Goal: Task Accomplishment & Management: Manage account settings

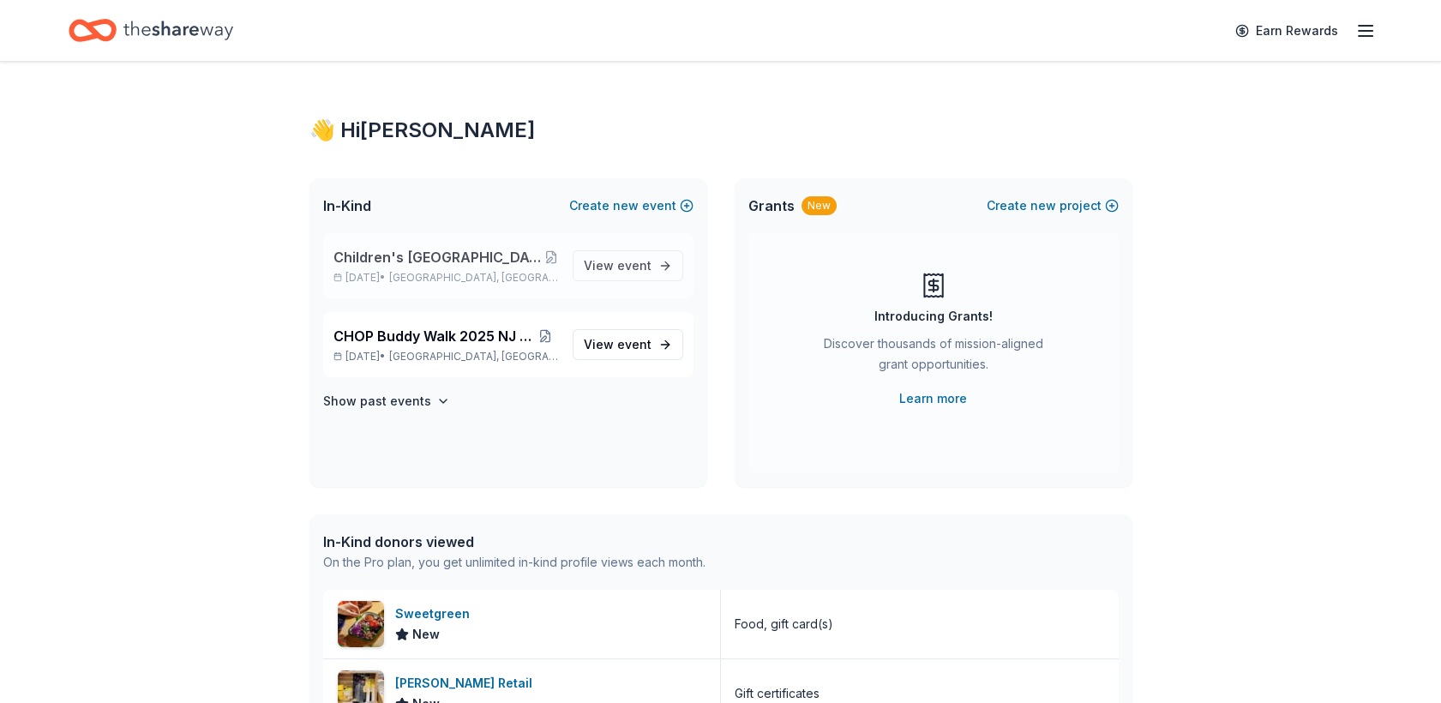
click at [459, 264] on span "Children's [GEOGRAPHIC_DATA] (CHOP) Buddy Walk and Family Fun Day" at bounding box center [438, 257] width 211 height 21
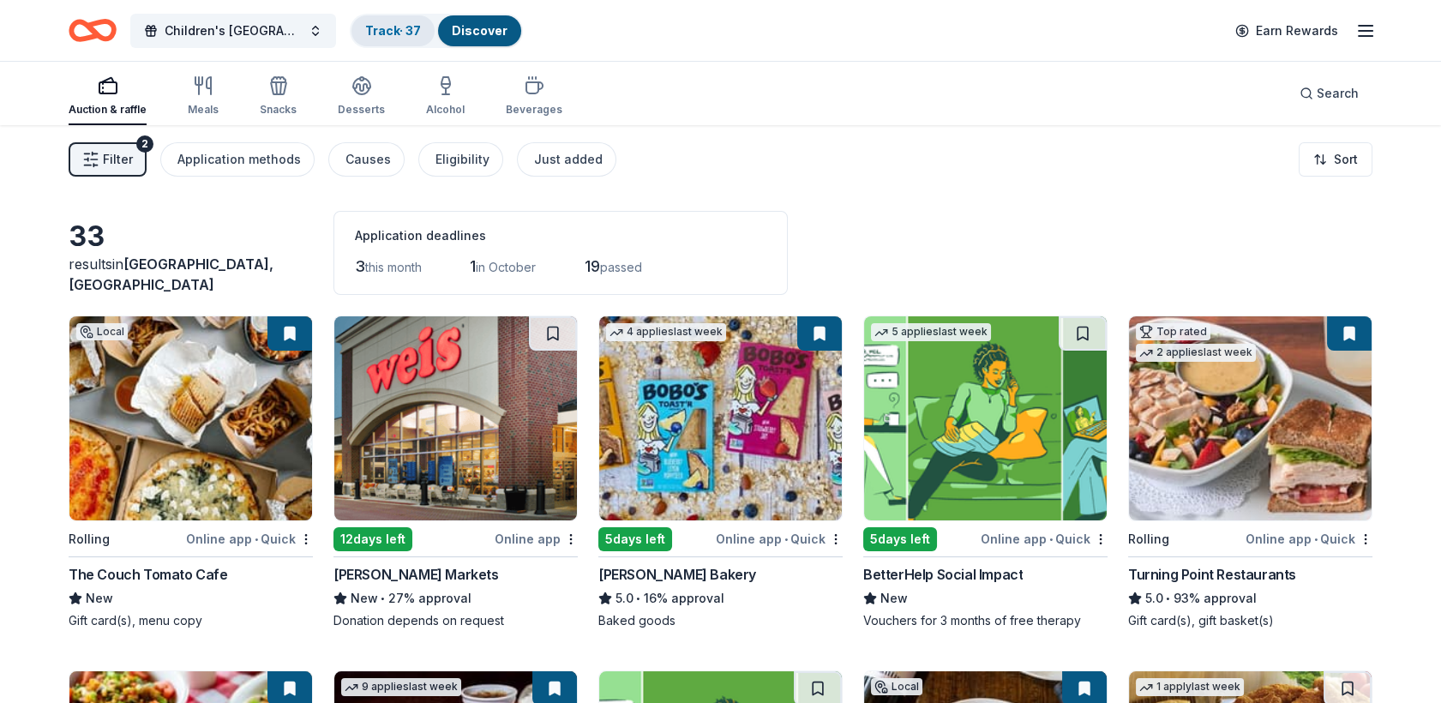
click at [397, 33] on link "Track · 37" at bounding box center [393, 30] width 56 height 15
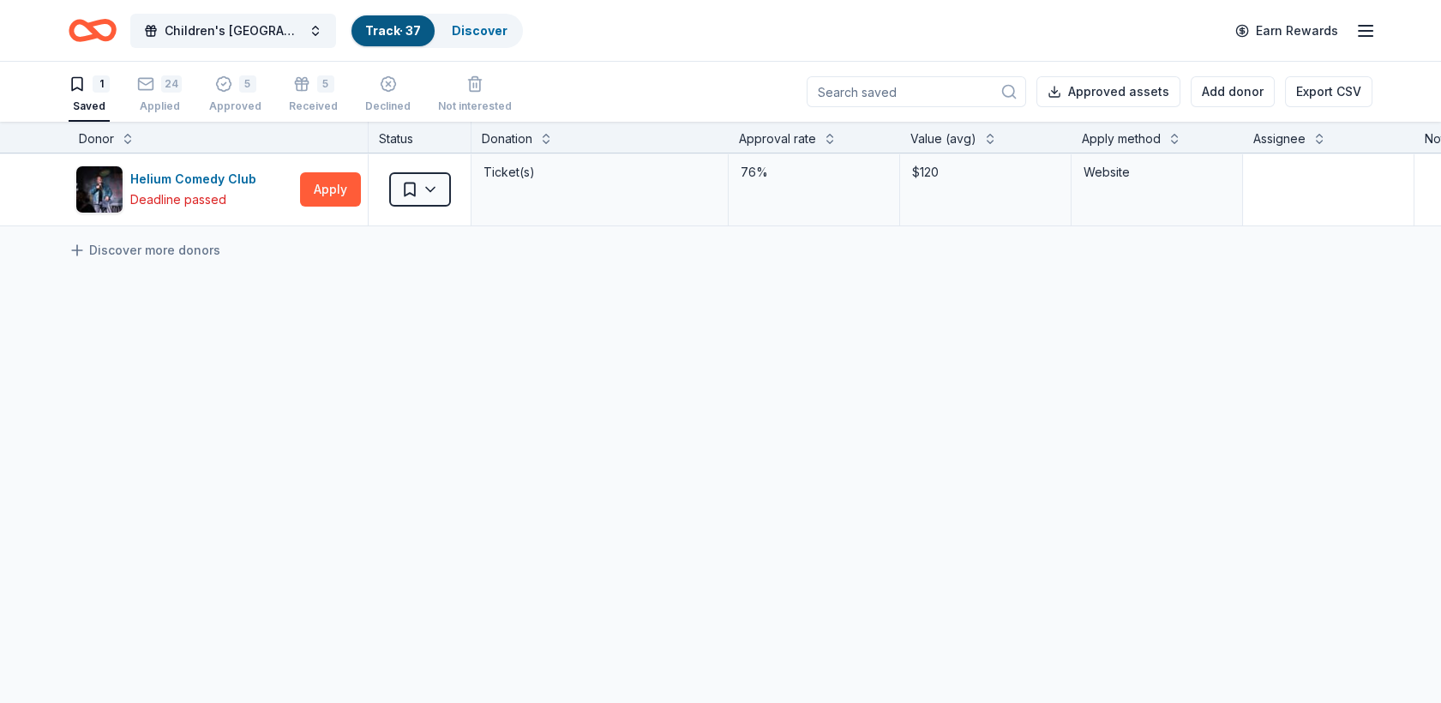
click at [397, 33] on link "Track · 37" at bounding box center [393, 30] width 56 height 15
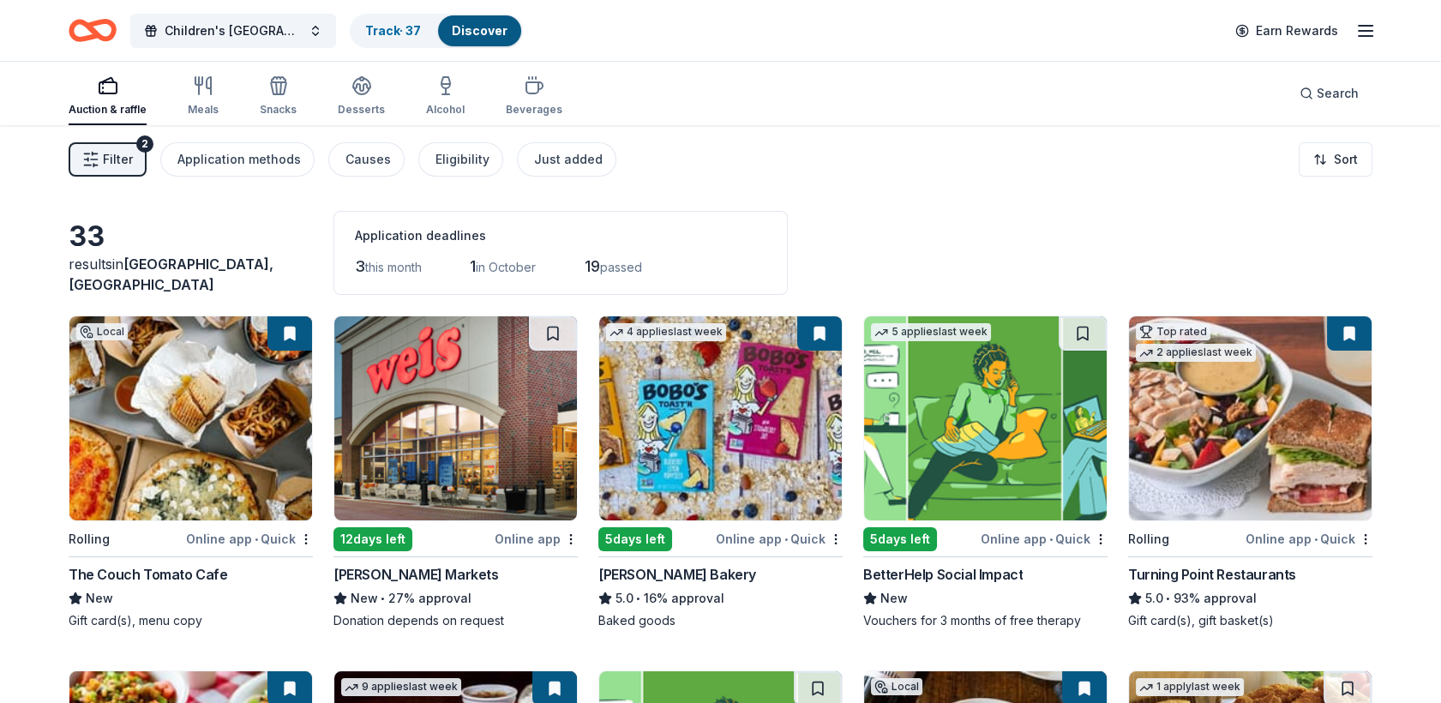
click at [359, 14] on div "Track · 37 Discover" at bounding box center [436, 31] width 173 height 34
click at [371, 23] on link "Track · 37" at bounding box center [393, 30] width 56 height 15
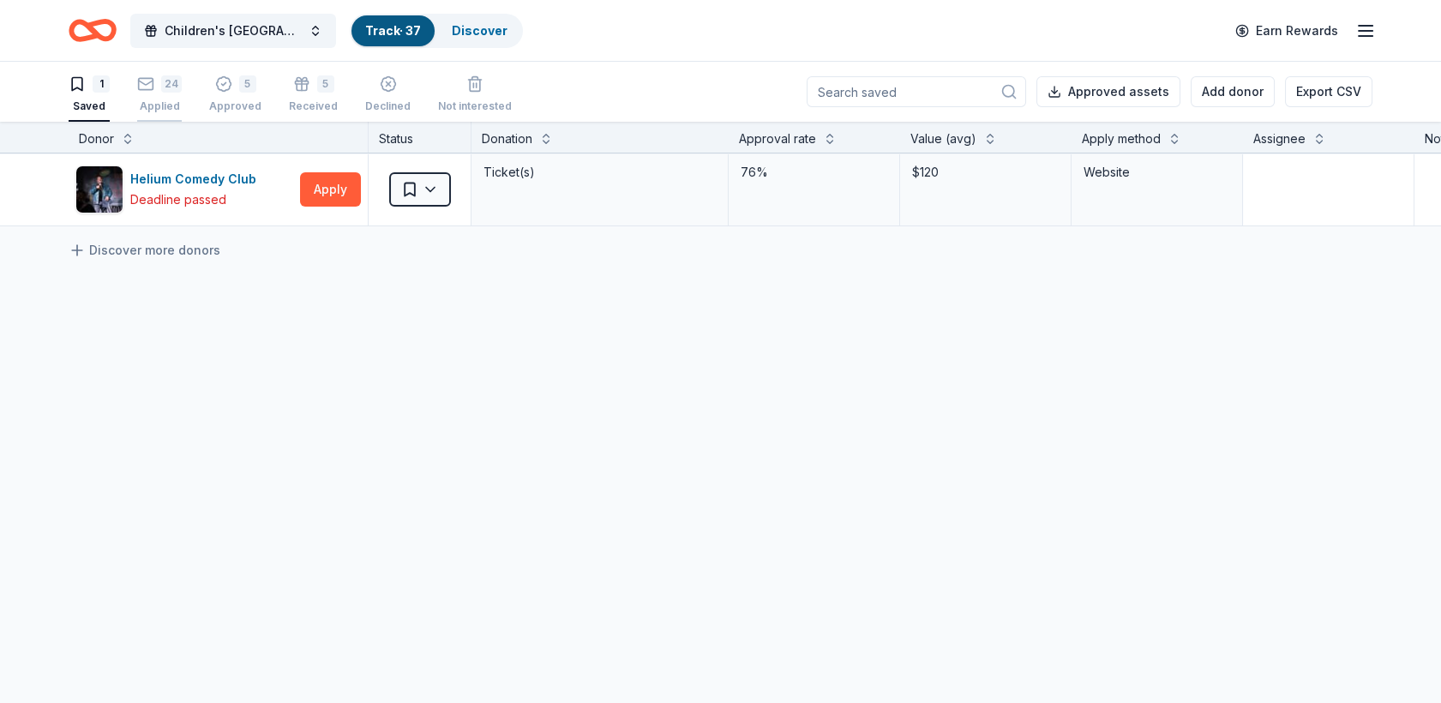
click at [162, 93] on div "24 Applied" at bounding box center [159, 94] width 45 height 38
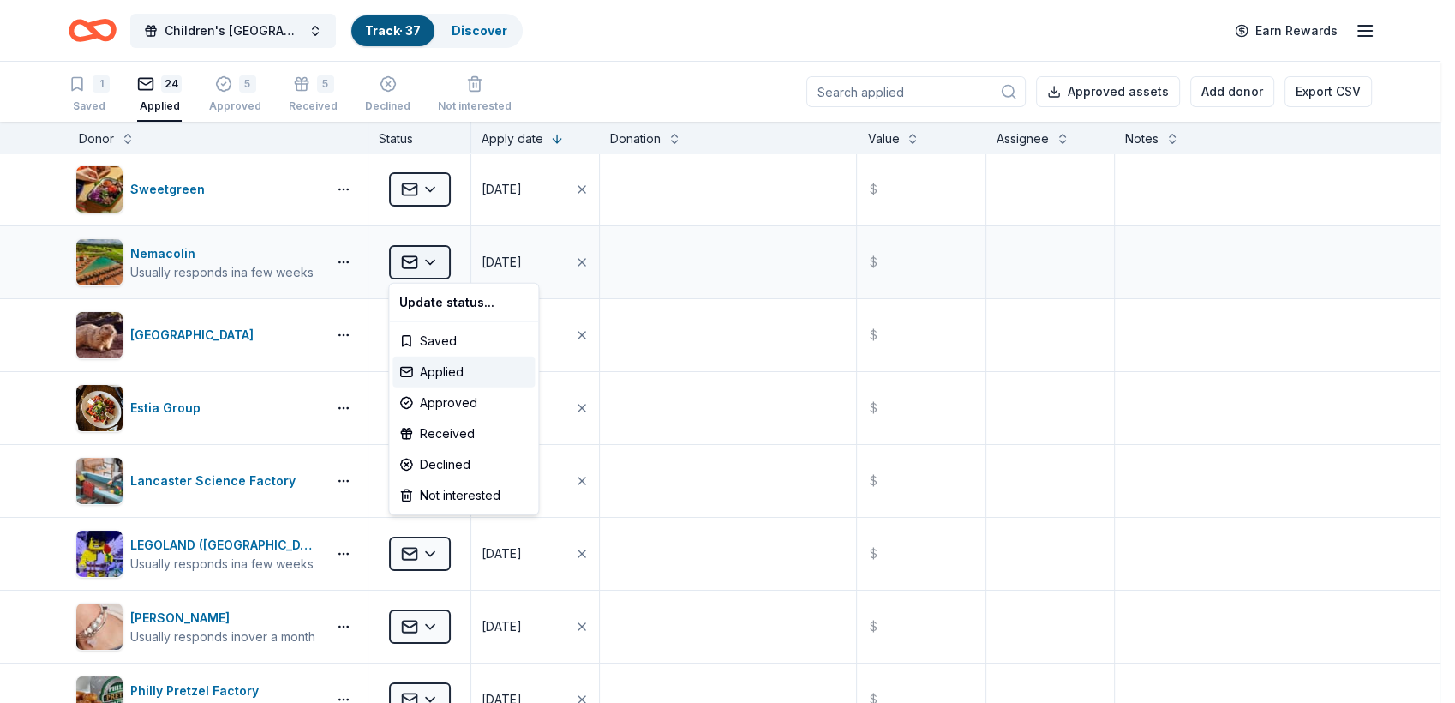
click at [433, 259] on html "Children's [GEOGRAPHIC_DATA] (CHOP) Buddy Walk and Family Fun Day Track · 37 Di…" at bounding box center [727, 351] width 1455 height 703
click at [444, 460] on div "Declined" at bounding box center [464, 464] width 142 height 31
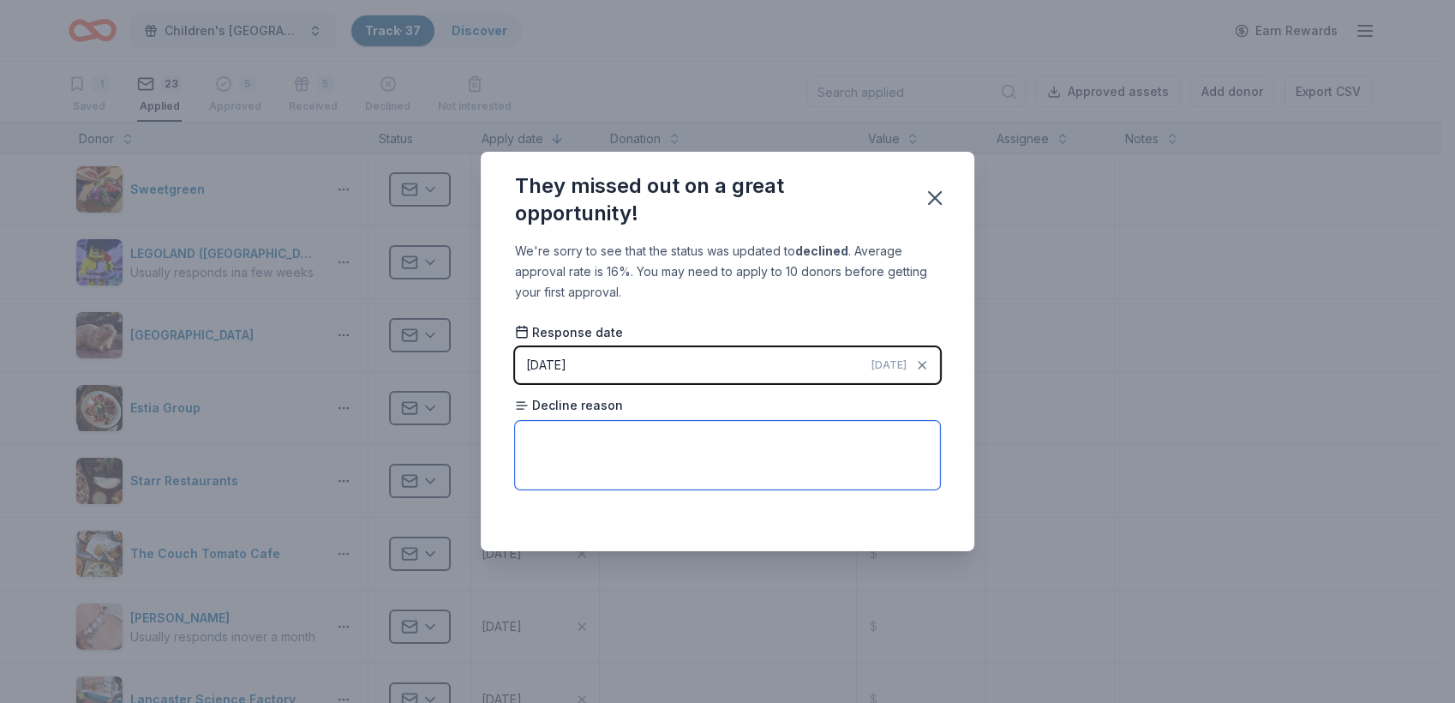
click at [526, 436] on textarea at bounding box center [727, 455] width 425 height 69
type textarea "H"
type textarea "They receive several donation requests."
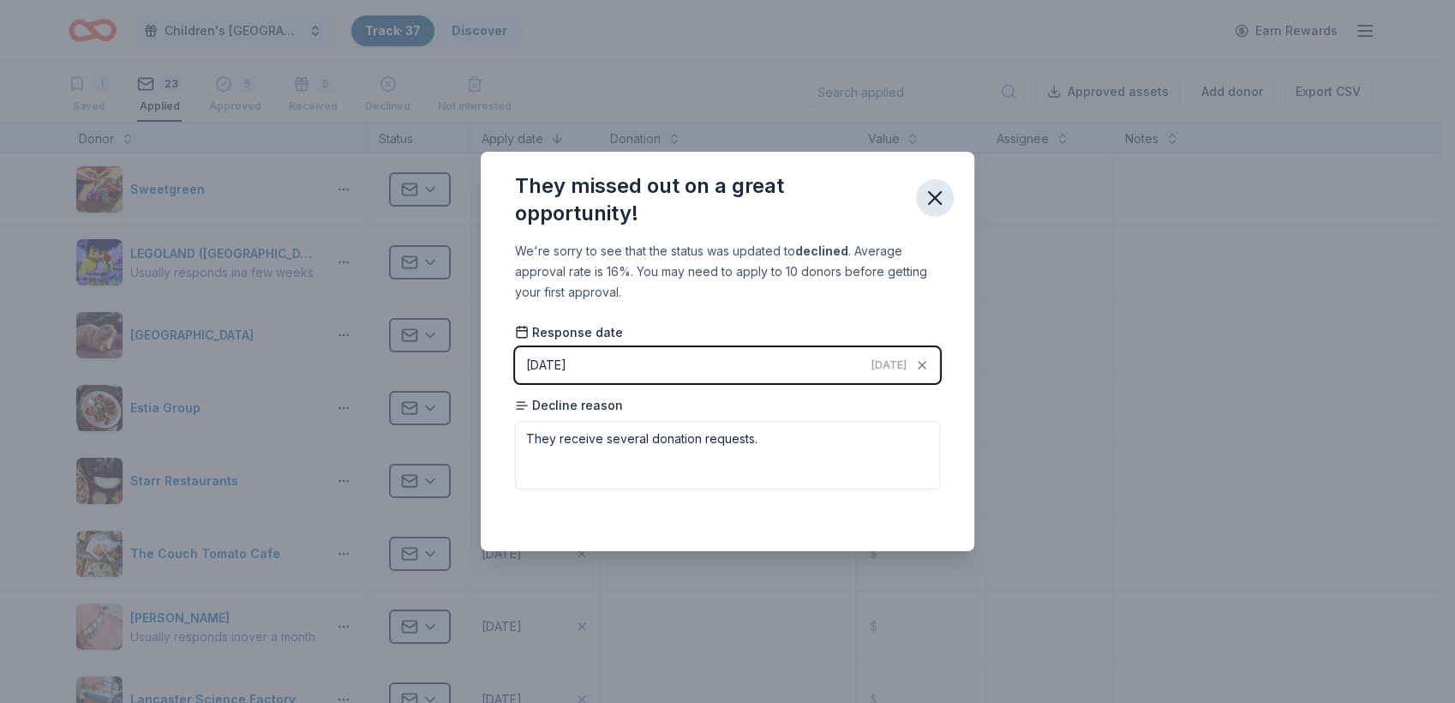
click at [940, 196] on icon "button" at bounding box center [935, 198] width 24 height 24
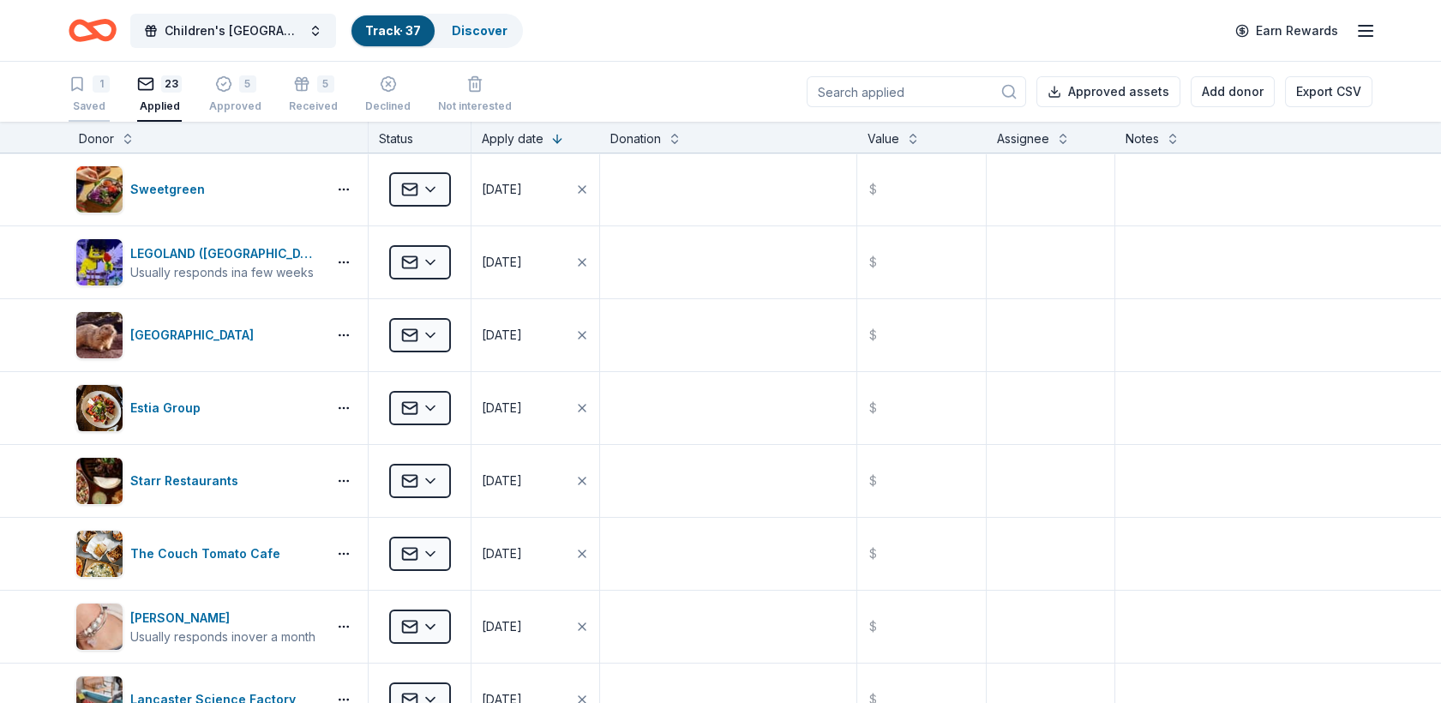
click at [69, 98] on div "1 Saved" at bounding box center [89, 94] width 41 height 38
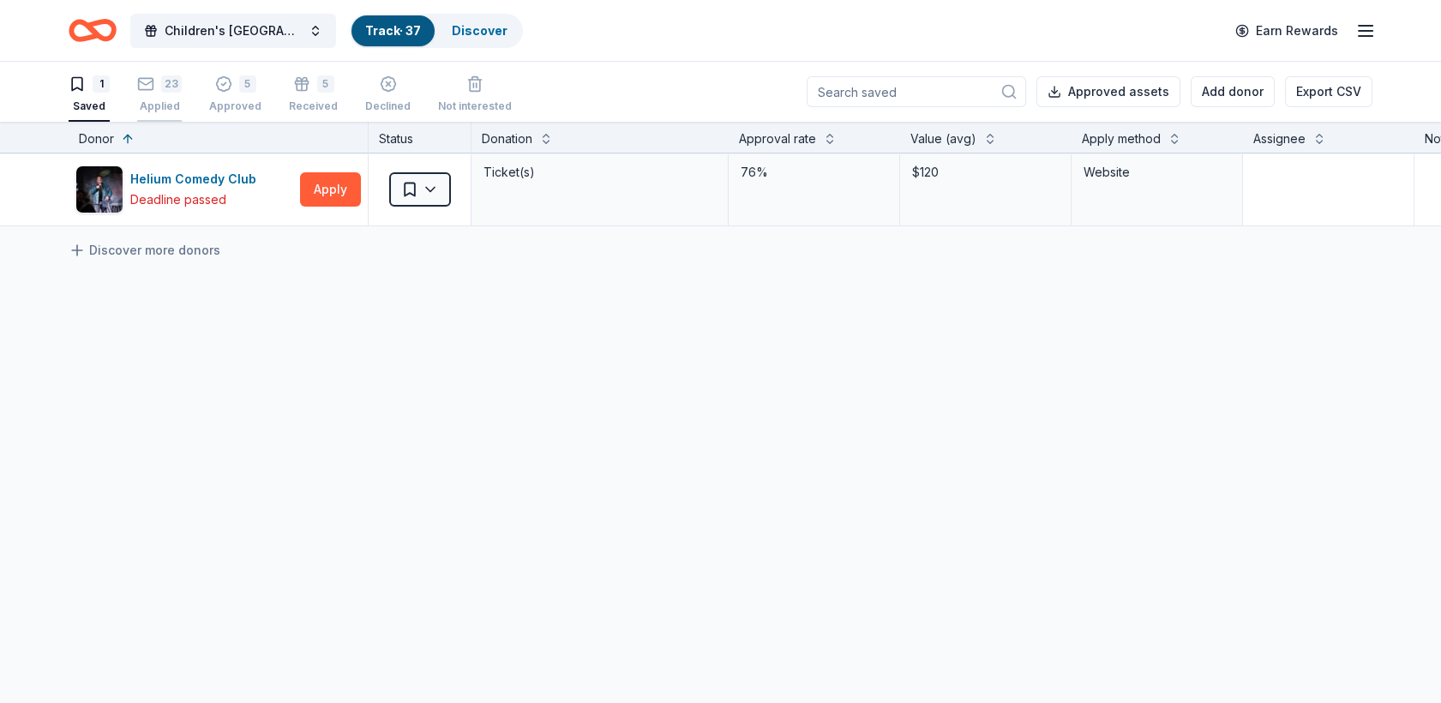
click at [166, 100] on div "Applied" at bounding box center [159, 106] width 45 height 14
